Goal: Task Accomplishment & Management: Manage account settings

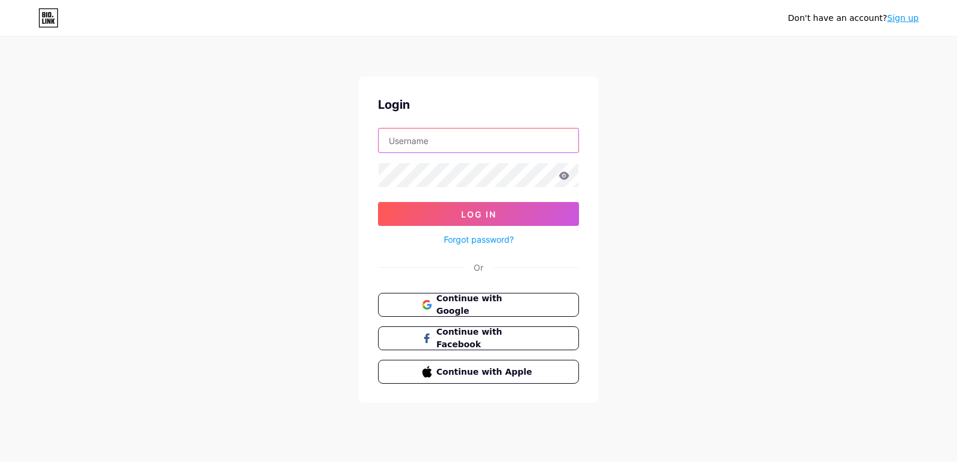
click at [448, 138] on input "text" at bounding box center [478, 141] width 200 height 24
click at [312, 163] on div "Don't have an account? Sign up Login Log In Forgot password? Or Continue with G…" at bounding box center [478, 220] width 957 height 441
click at [900, 21] on link "Sign up" at bounding box center [903, 18] width 32 height 10
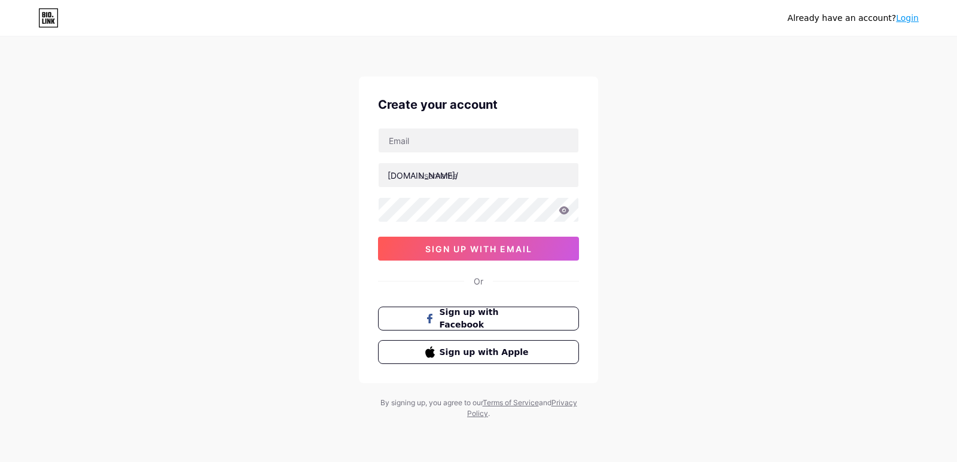
click at [488, 128] on div at bounding box center [478, 140] width 201 height 25
click at [462, 139] on input "text" at bounding box center [478, 141] width 200 height 24
type input "[EMAIL_ADDRESS][DOMAIN_NAME]"
click at [475, 174] on input "text" at bounding box center [478, 175] width 200 height 24
paste input "williamsj04"
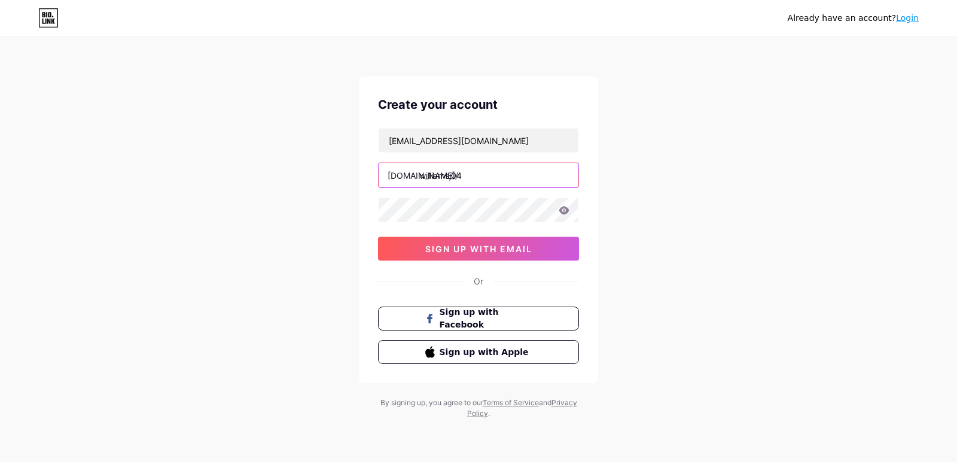
type input "williamsj04"
click at [450, 243] on button "sign up with email" at bounding box center [478, 249] width 201 height 24
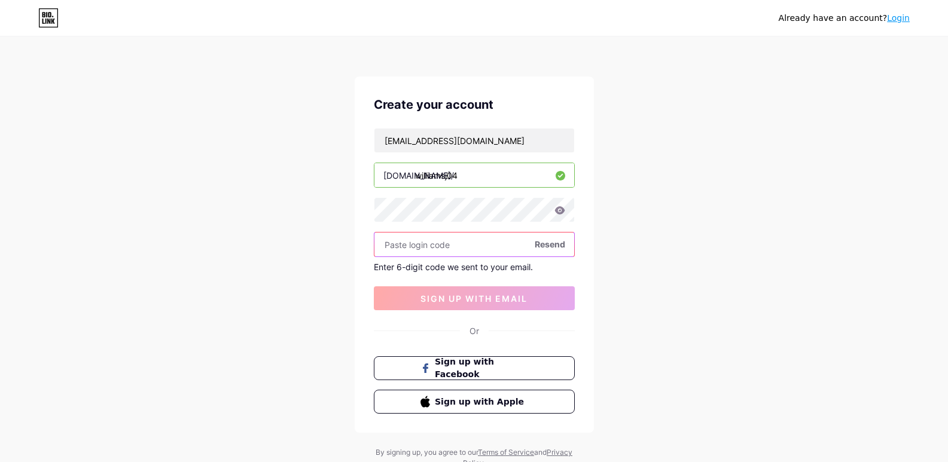
click at [395, 248] on input "text" at bounding box center [474, 245] width 200 height 24
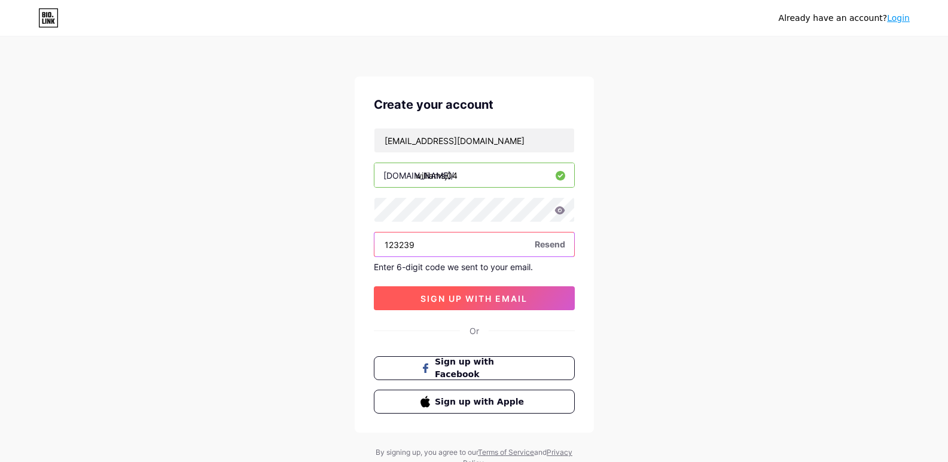
type input "123239"
click at [524, 299] on span "sign up with email" at bounding box center [473, 299] width 107 height 10
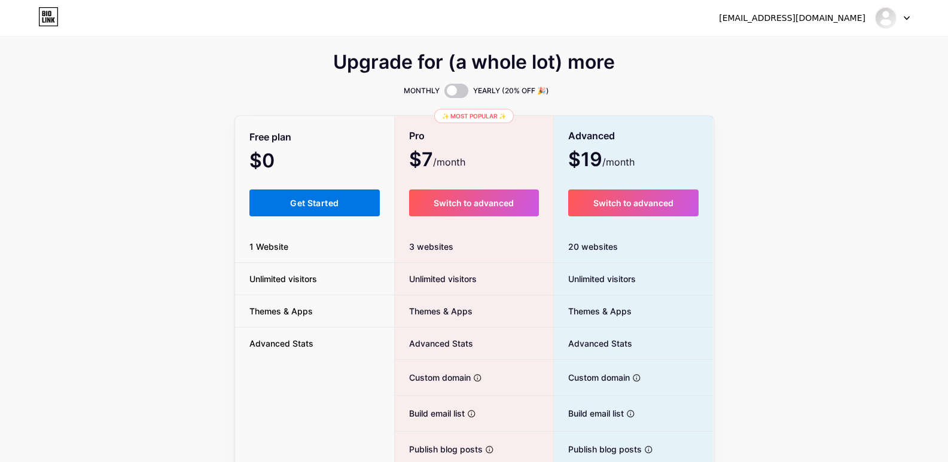
click at [306, 201] on span "Get Started" at bounding box center [314, 203] width 48 height 10
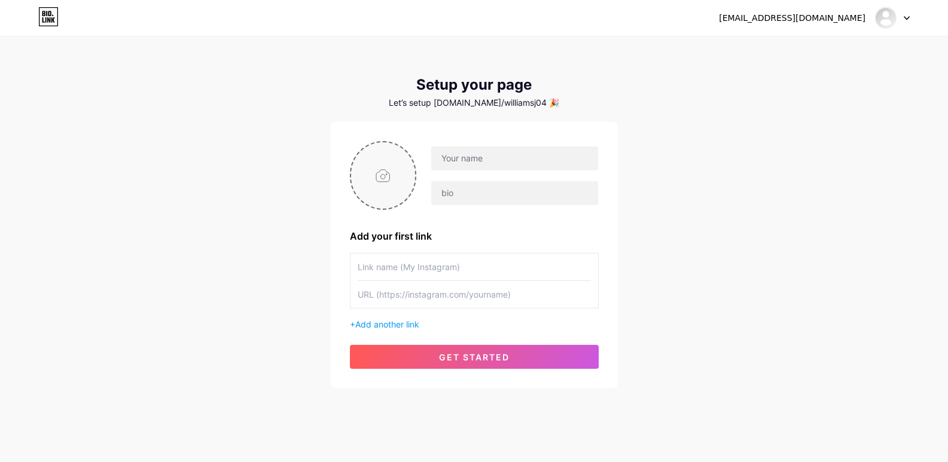
click at [382, 181] on input "file" at bounding box center [383, 175] width 65 height 66
type input "C:\fakepath\williamsj04.jpg"
click at [480, 167] on input "text" at bounding box center [514, 158] width 166 height 24
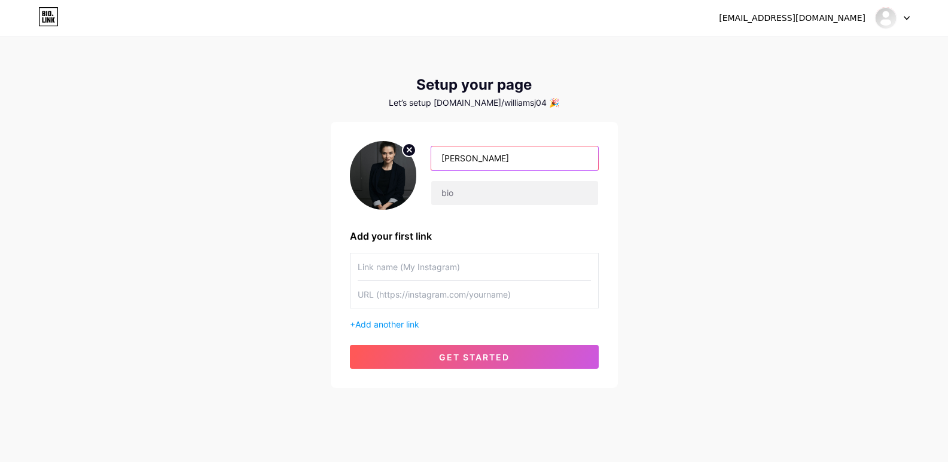
type input "[PERSON_NAME]"
paste input "I am [PERSON_NAME] a SEO Executive at Dev Technosys a leading POS software deve…"
paste input "text"
type input "I am [PERSON_NAME] a SEO Executive at Dev Technosys a leading POS software deve…"
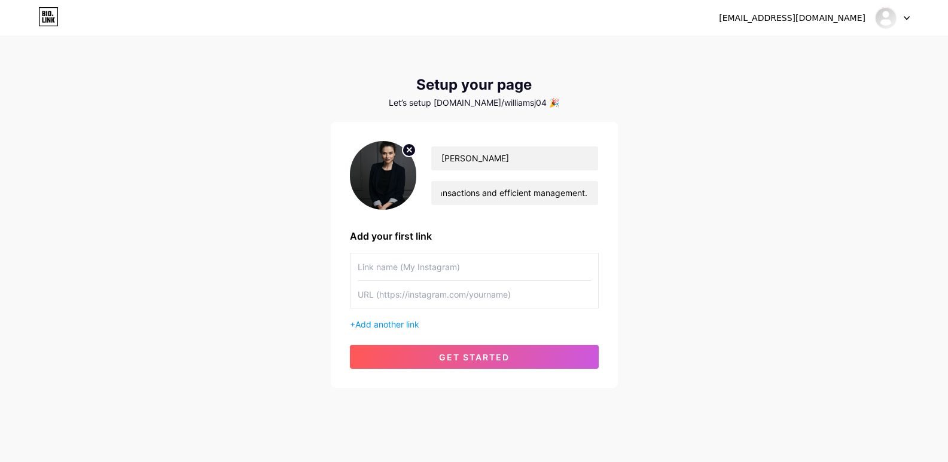
scroll to position [0, 0]
click at [456, 269] on input "text" at bounding box center [474, 267] width 233 height 27
type input "P"
type input "Home Page"
click at [434, 306] on input "text" at bounding box center [474, 294] width 233 height 27
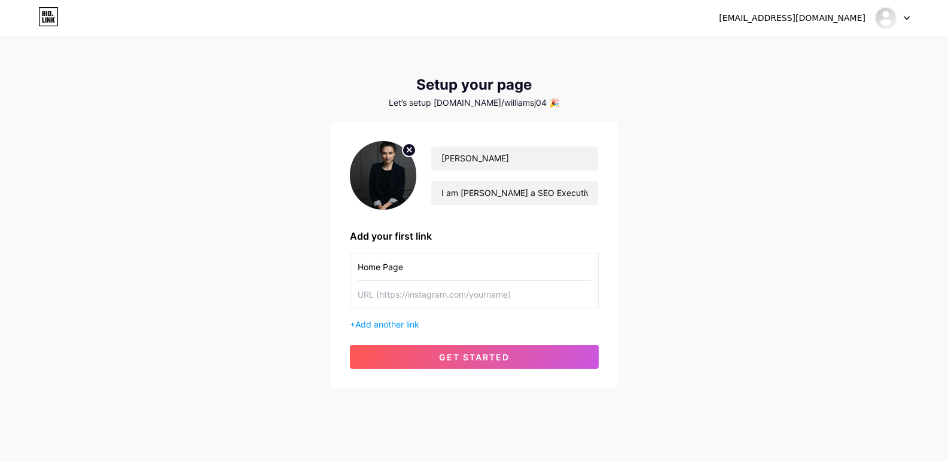
paste input "[URL][DOMAIN_NAME]"
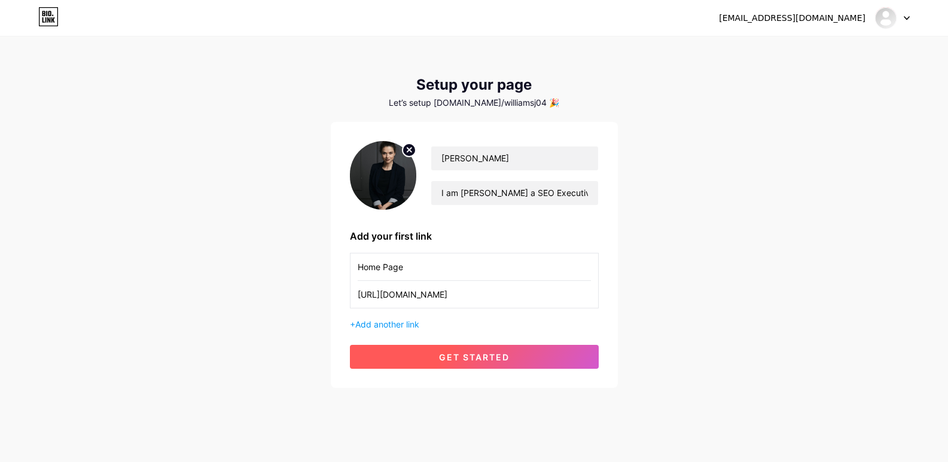
type input "[URL][DOMAIN_NAME]"
click at [466, 358] on span "get started" at bounding box center [474, 357] width 71 height 10
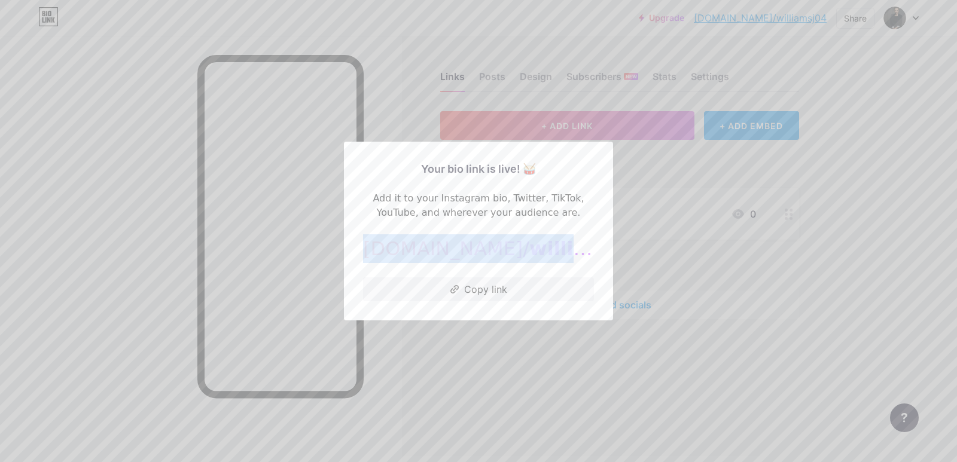
drag, startPoint x: 558, startPoint y: 250, endPoint x: 386, endPoint y: 252, distance: 172.8
click at [386, 252] on div "[DOMAIN_NAME]/ williamsj04" at bounding box center [478, 248] width 231 height 29
copy div "[DOMAIN_NAME]/ williamsj04"
click at [474, 356] on div at bounding box center [478, 231] width 957 height 462
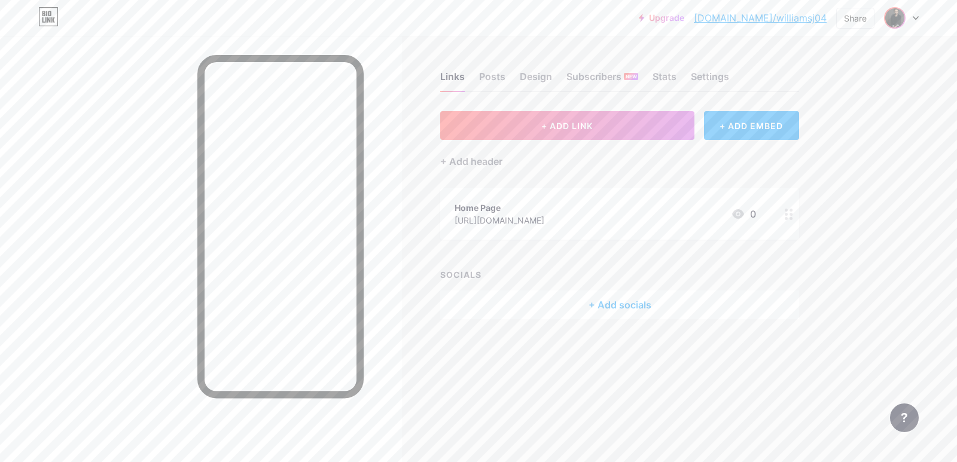
click at [899, 17] on img at bounding box center [894, 17] width 19 height 19
click at [811, 132] on link "Account settings" at bounding box center [844, 136] width 148 height 32
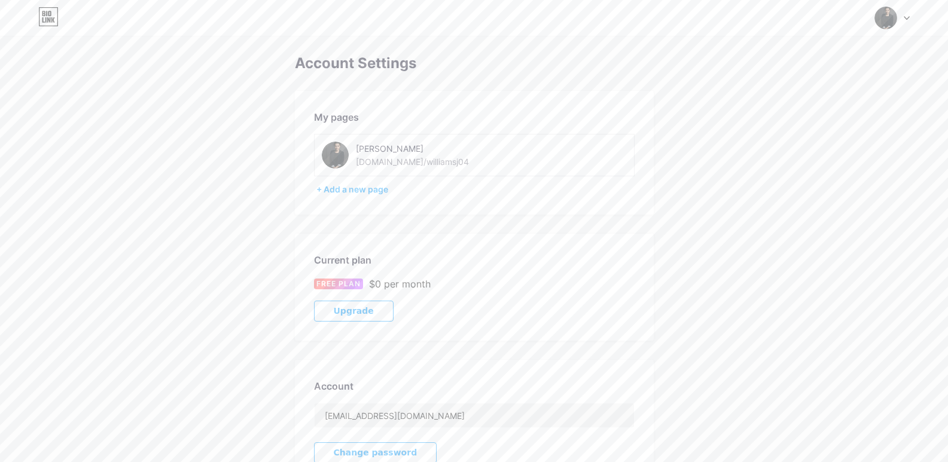
click at [391, 167] on div "[DOMAIN_NAME]/williamsj04" at bounding box center [412, 161] width 113 height 13
click at [404, 161] on div "[DOMAIN_NAME]/williamsj04" at bounding box center [412, 161] width 113 height 13
click at [402, 169] on div "[PERSON_NAME] [DOMAIN_NAME]/williamsj04" at bounding box center [474, 155] width 320 height 42
click at [896, 19] on img at bounding box center [885, 18] width 23 height 23
click at [788, 138] on link "Dashboard" at bounding box center [835, 136] width 148 height 32
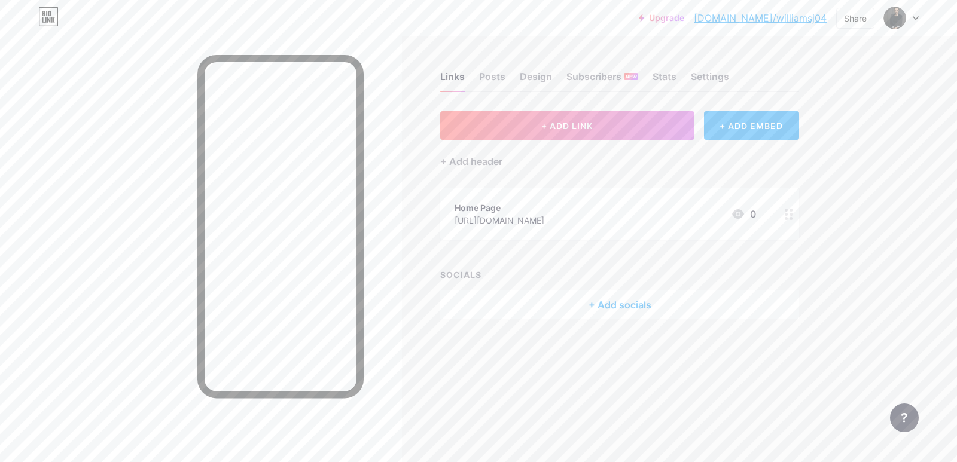
click at [544, 204] on div "Home Page" at bounding box center [499, 208] width 90 height 13
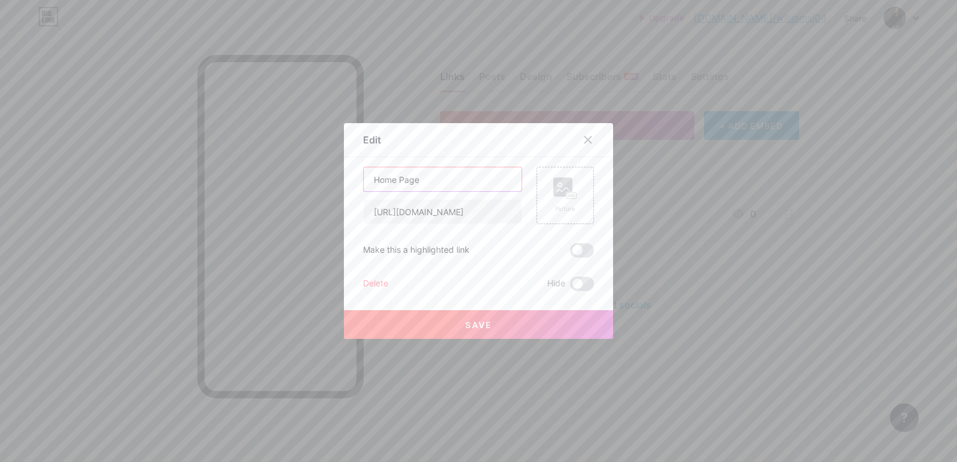
click at [453, 179] on input "Home Page" at bounding box center [443, 179] width 158 height 24
type input "POS Software Development"
click at [486, 320] on span "Save" at bounding box center [478, 325] width 27 height 10
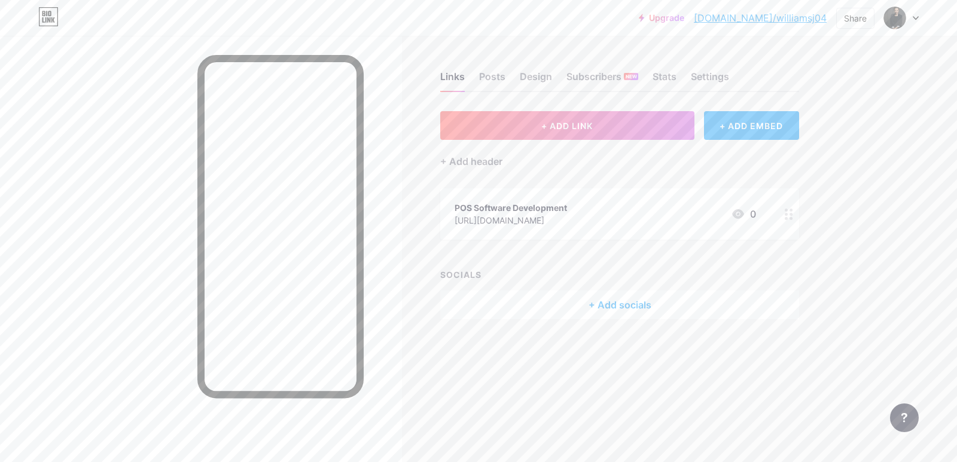
click at [784, 17] on link "[DOMAIN_NAME]/williamsj04" at bounding box center [760, 18] width 133 height 14
